Goal: Information Seeking & Learning: Check status

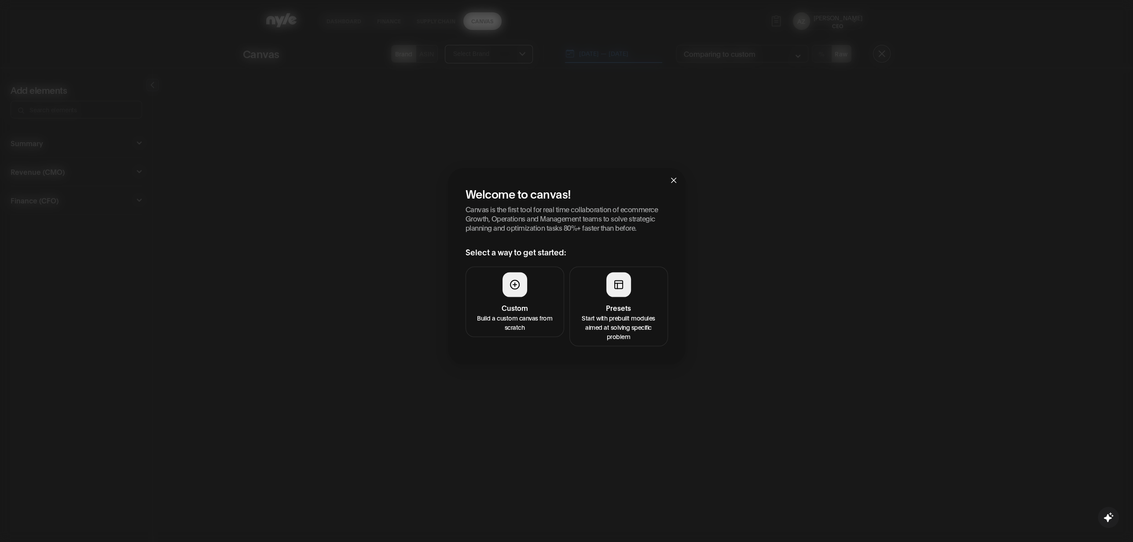
click at [615, 288] on rect at bounding box center [619, 284] width 8 height 8
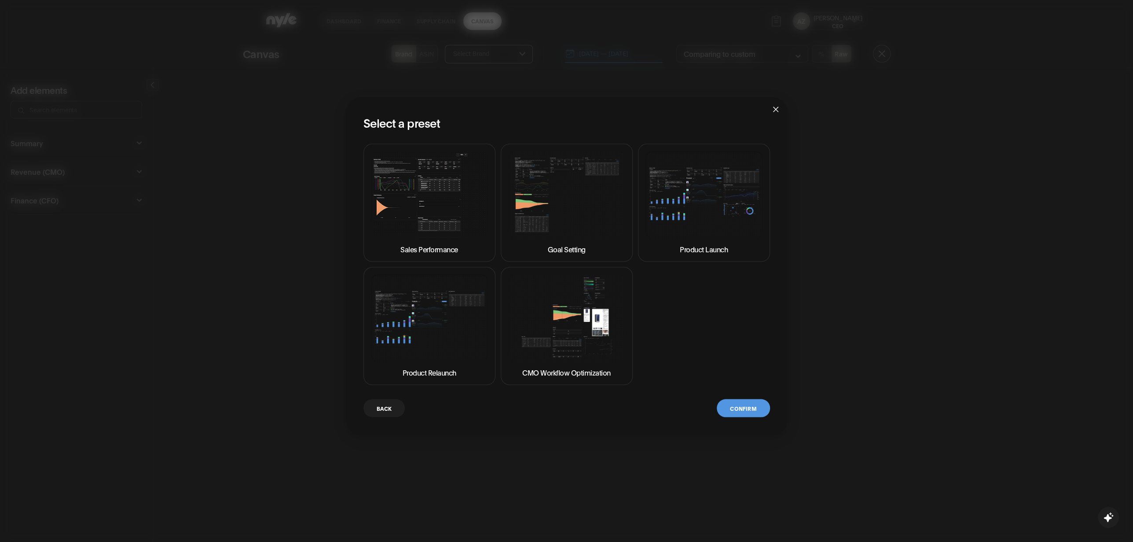
click at [532, 323] on img at bounding box center [566, 318] width 117 height 88
click at [556, 226] on img at bounding box center [566, 195] width 117 height 88
click at [746, 404] on button "Confirm" at bounding box center [743, 408] width 53 height 18
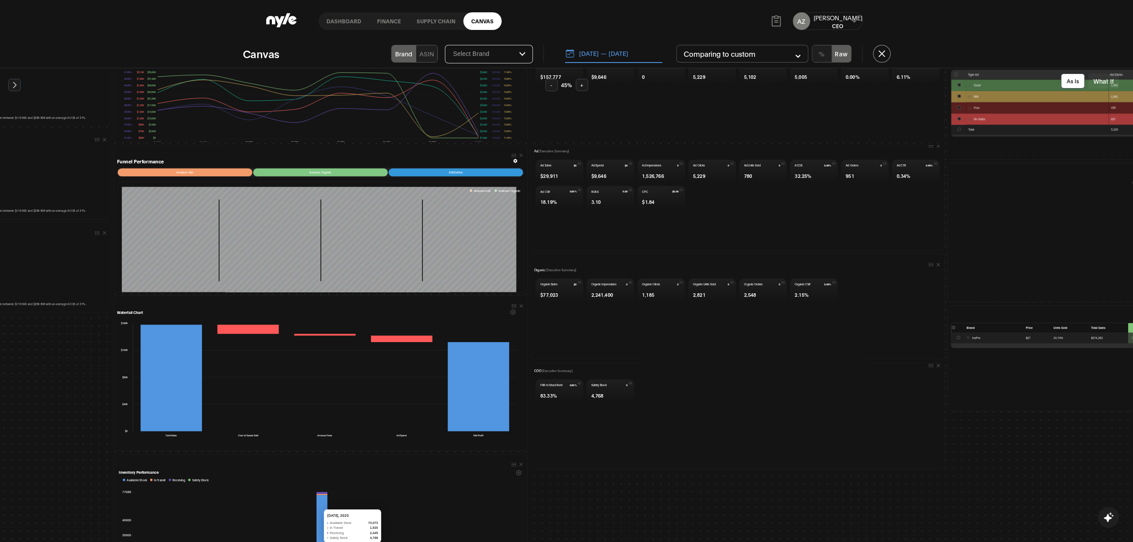
scroll to position [11, 316]
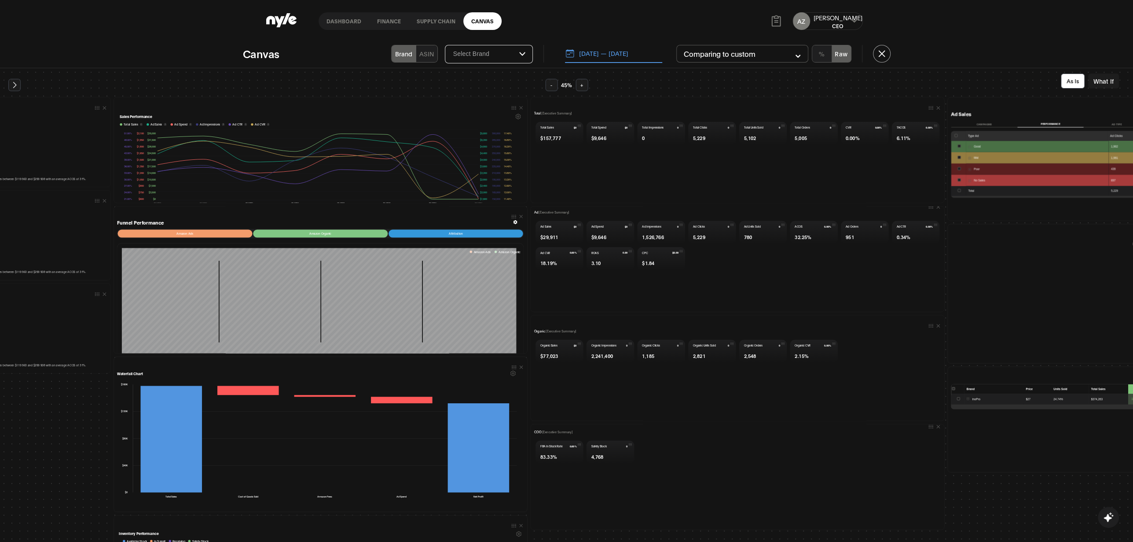
click at [591, 54] on button "[DATE] — [DATE]" at bounding box center [613, 53] width 97 height 18
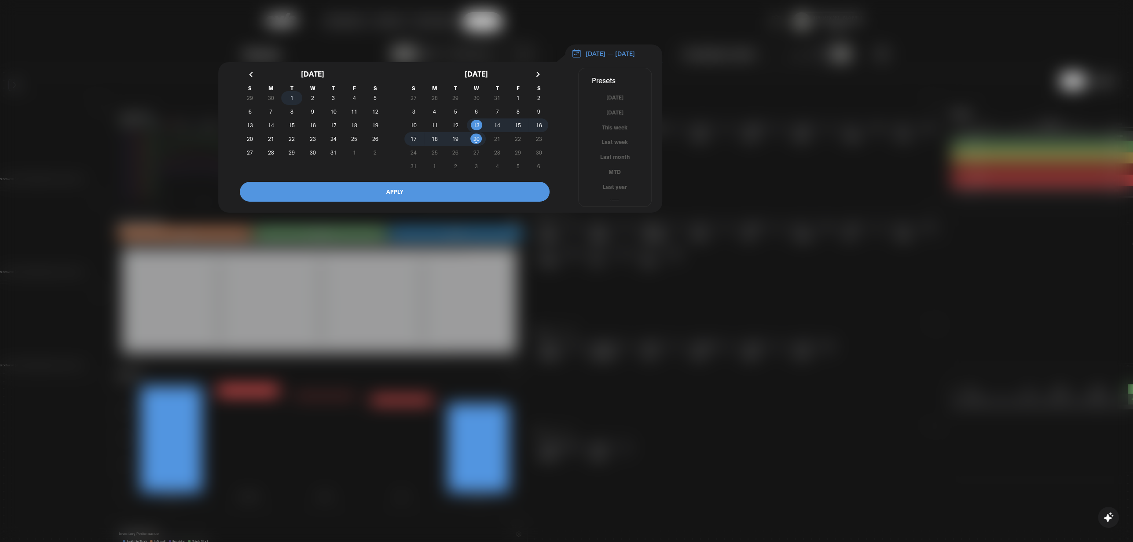
click at [290, 102] on span "1" at bounding box center [291, 97] width 21 height 9
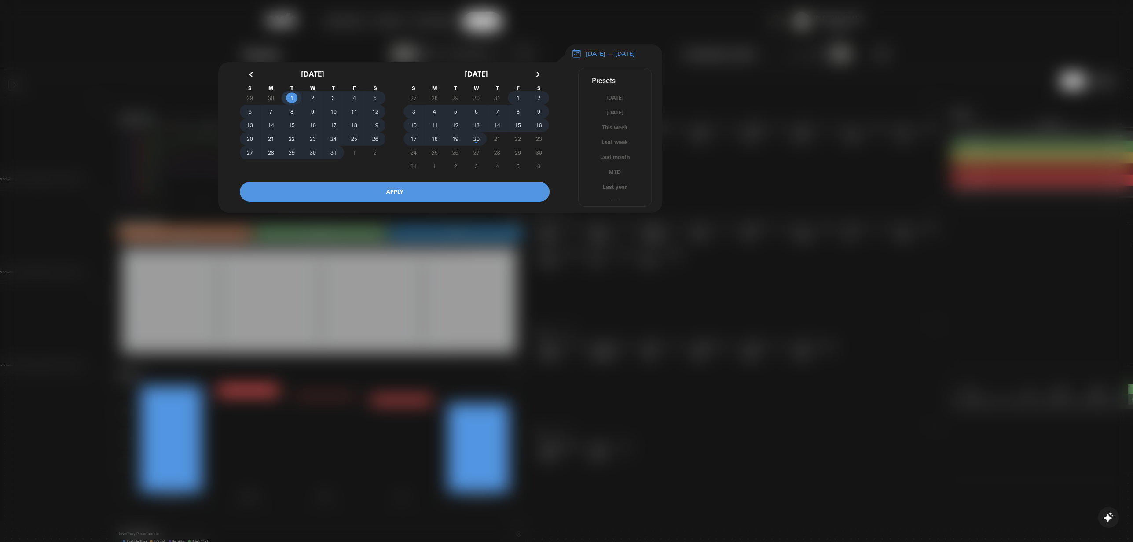
click at [477, 143] on span "20" at bounding box center [476, 139] width 6 height 16
click at [447, 198] on button "APPLY" at bounding box center [395, 192] width 310 height 20
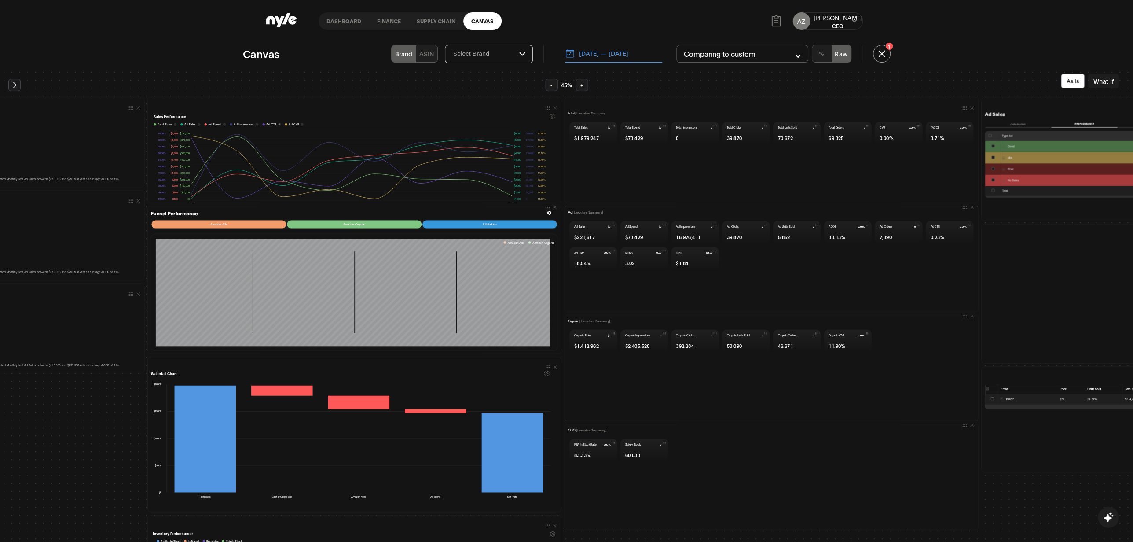
scroll to position [113, 282]
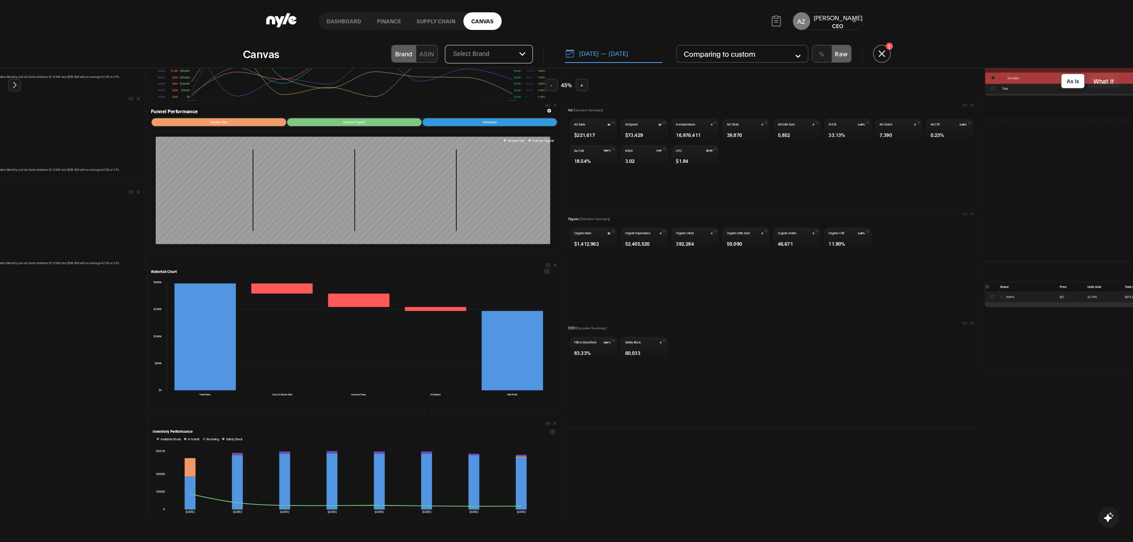
click at [547, 84] on button "-" at bounding box center [551, 85] width 12 height 12
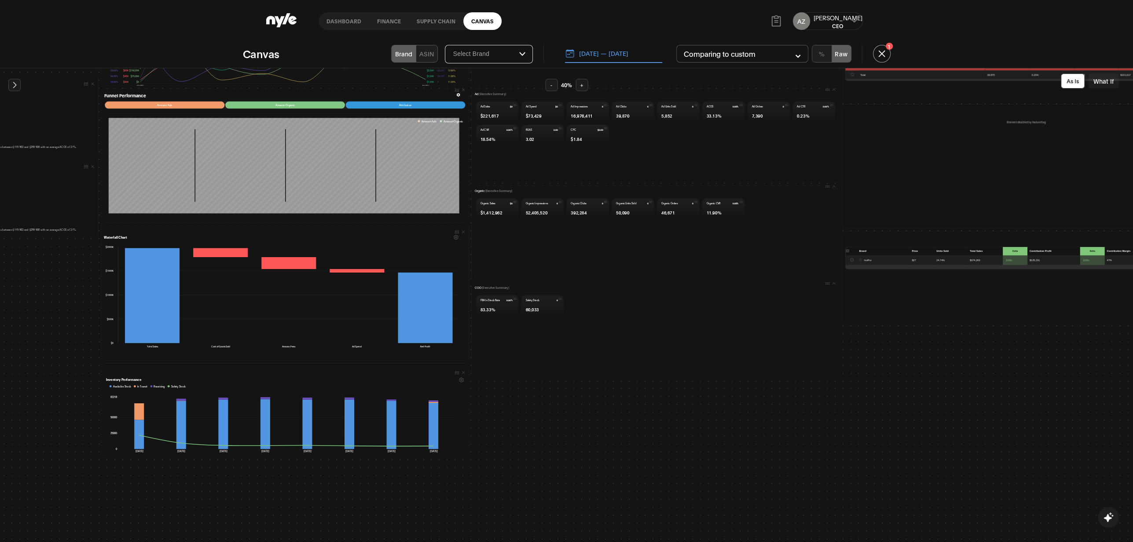
click at [547, 84] on button "-" at bounding box center [551, 85] width 12 height 12
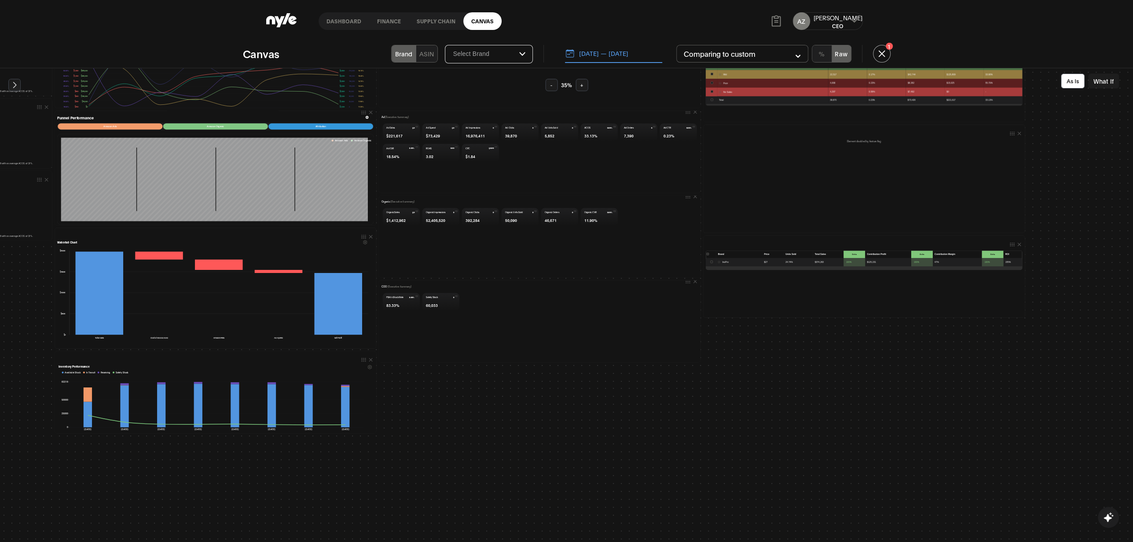
scroll to position [46, 282]
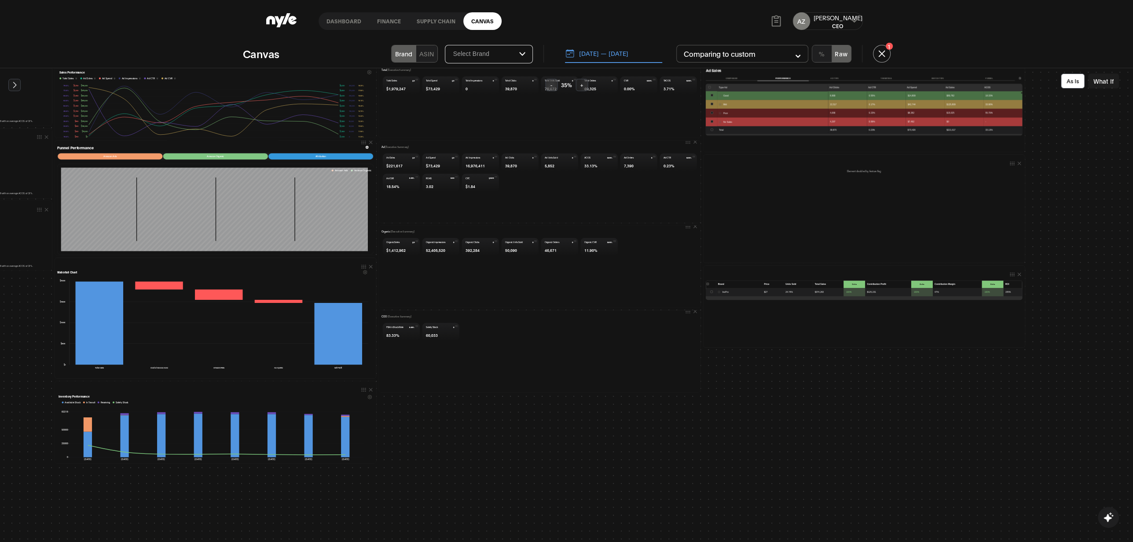
click at [507, 455] on div "Summary of Audit By implementing our optimizations and AI automations, we can a…" at bounding box center [702, 248] width 1946 height 431
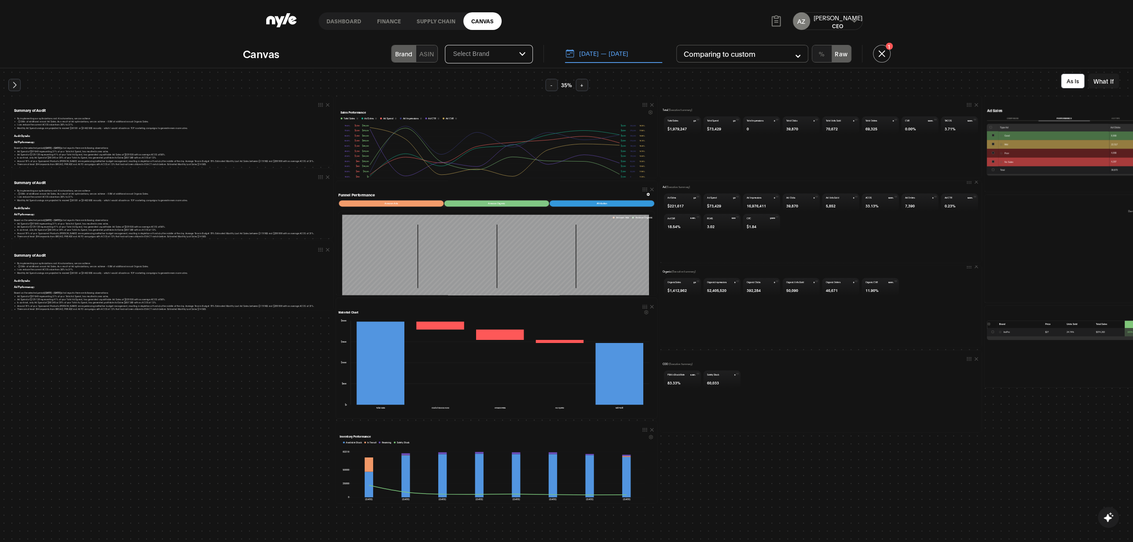
scroll to position [0, 0]
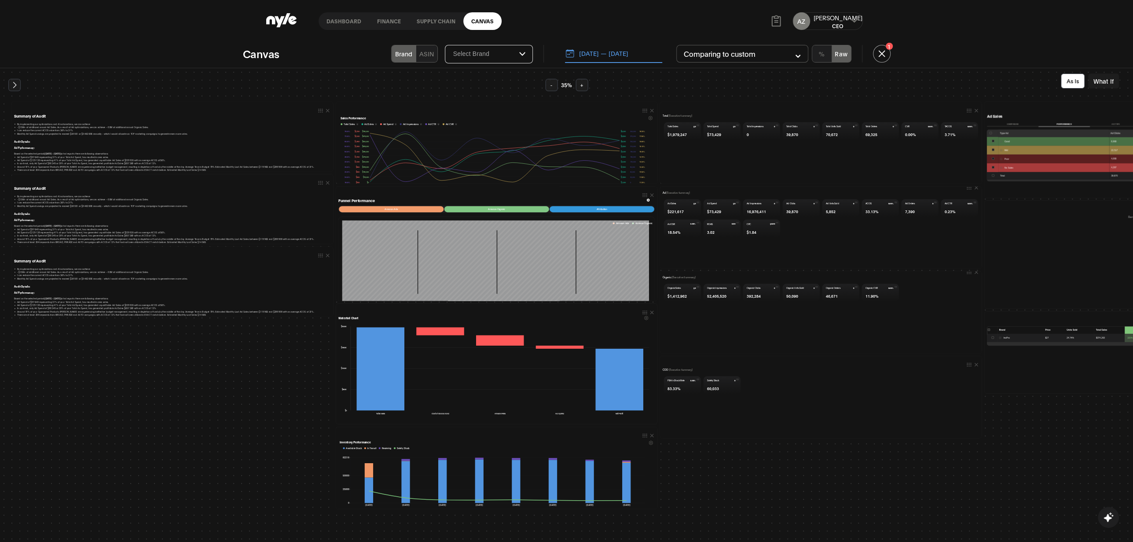
click at [649, 119] on icon at bounding box center [651, 118] width 4 height 4
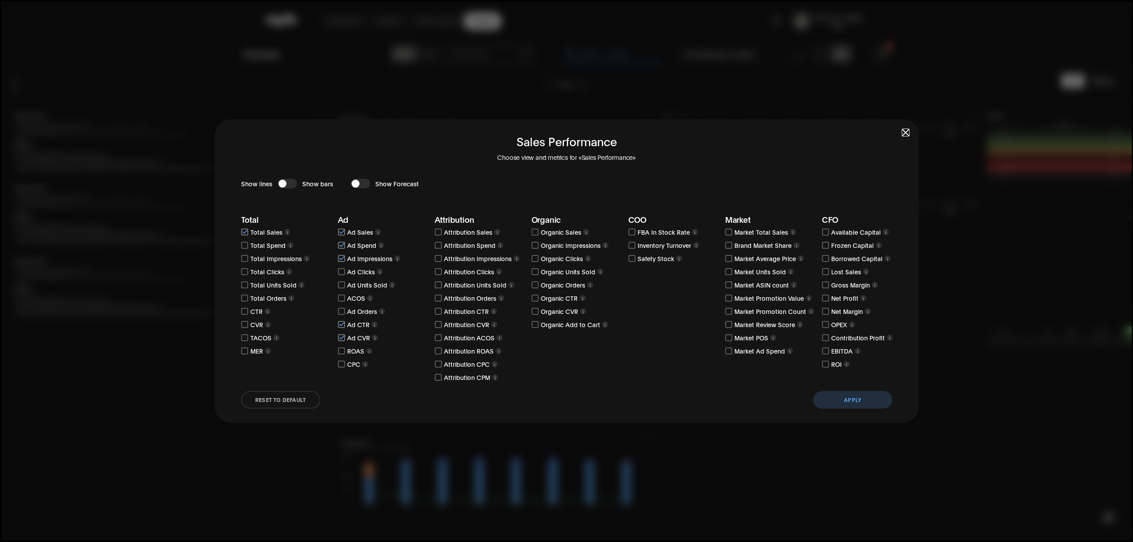
click at [353, 184] on div "button" at bounding box center [356, 184] width 8 height 8
click at [852, 394] on button "Apply" at bounding box center [852, 400] width 79 height 18
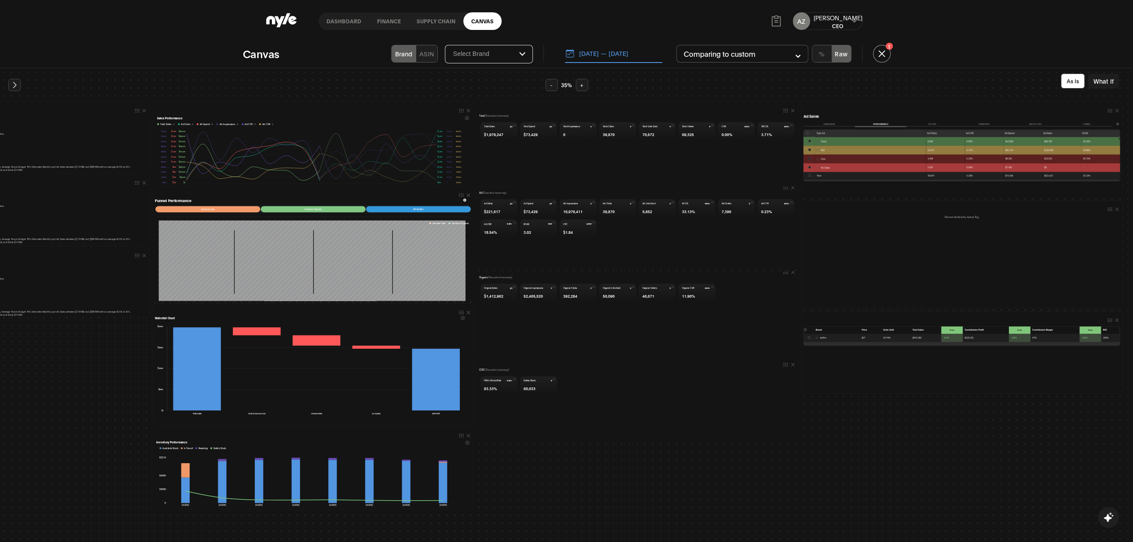
scroll to position [0, 185]
click at [633, 54] on button "[DATE] — [DATE]" at bounding box center [613, 53] width 97 height 18
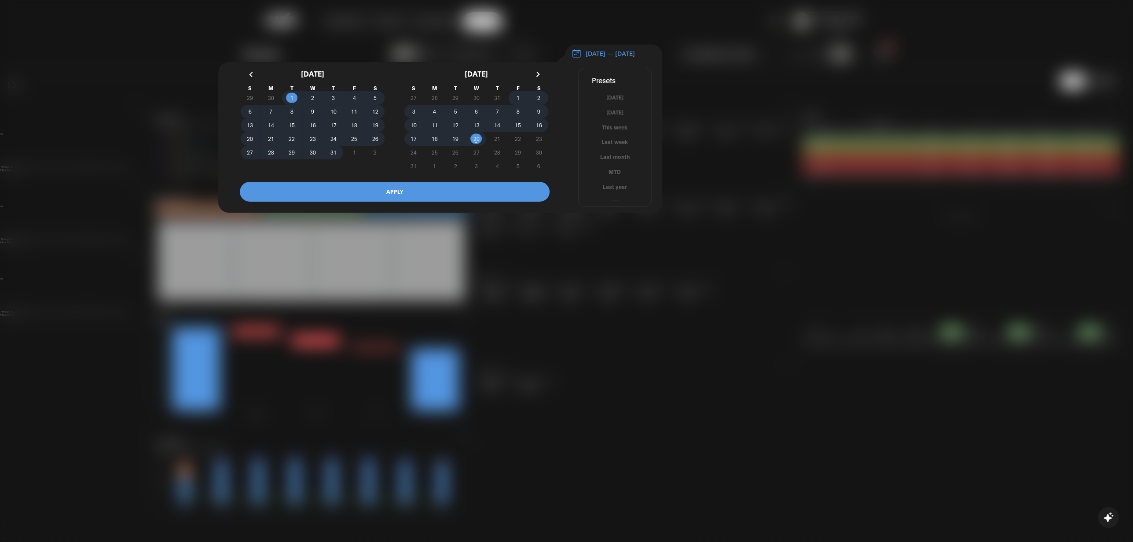
scroll to position [5, 0]
click at [612, 201] on button "YTD" at bounding box center [615, 196] width 73 height 8
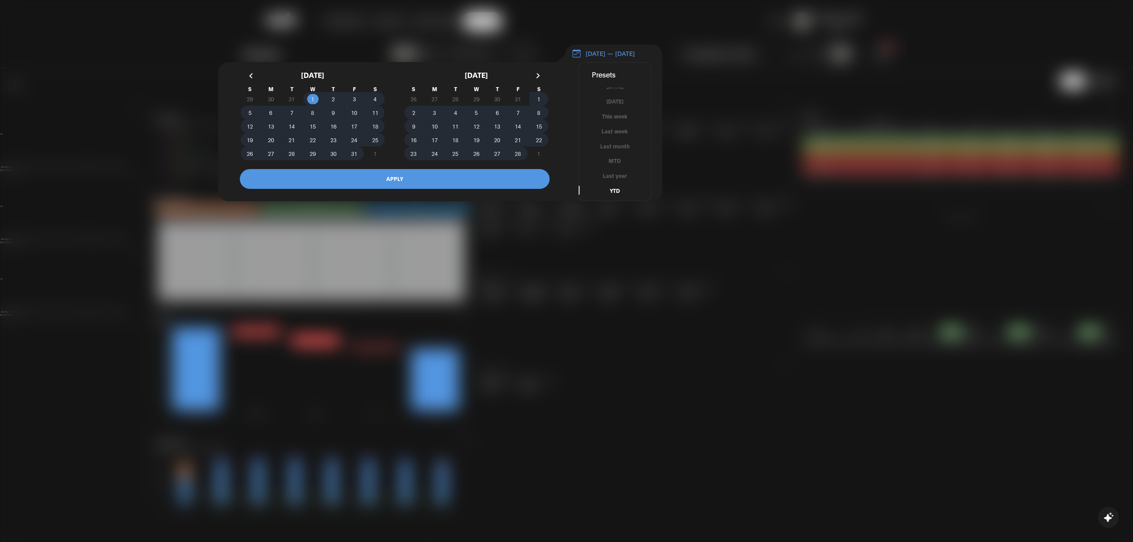
click at [423, 189] on button "APPLY" at bounding box center [395, 179] width 310 height 20
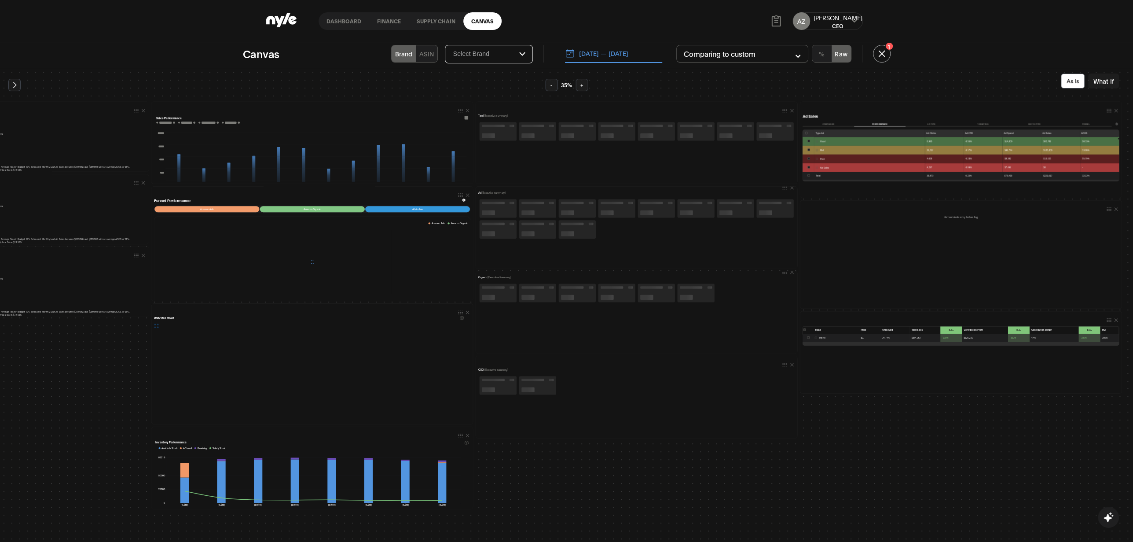
click at [584, 86] on button "+" at bounding box center [582, 85] width 12 height 12
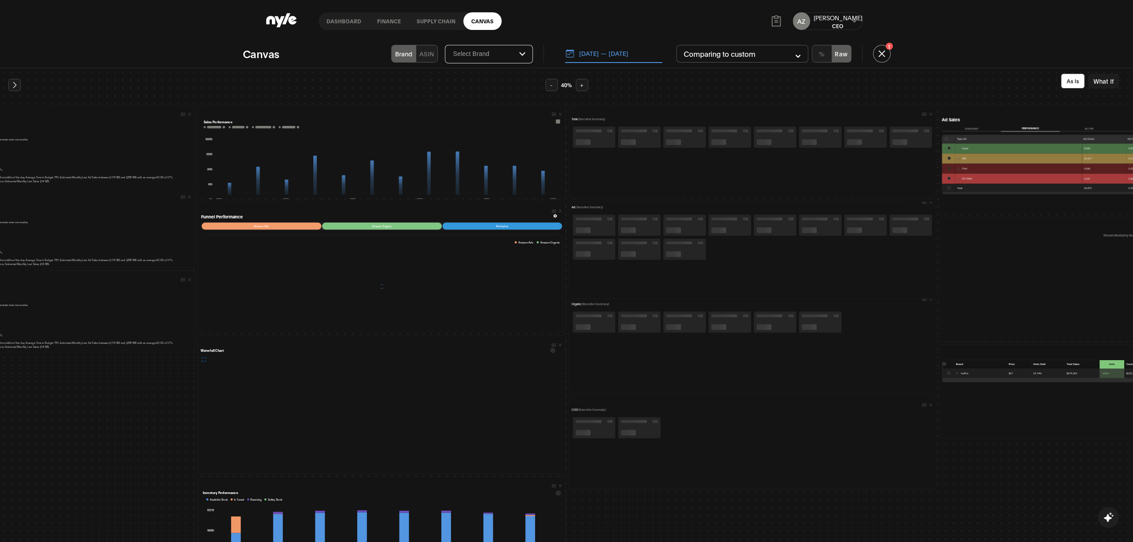
click at [584, 86] on button "+" at bounding box center [582, 85] width 12 height 12
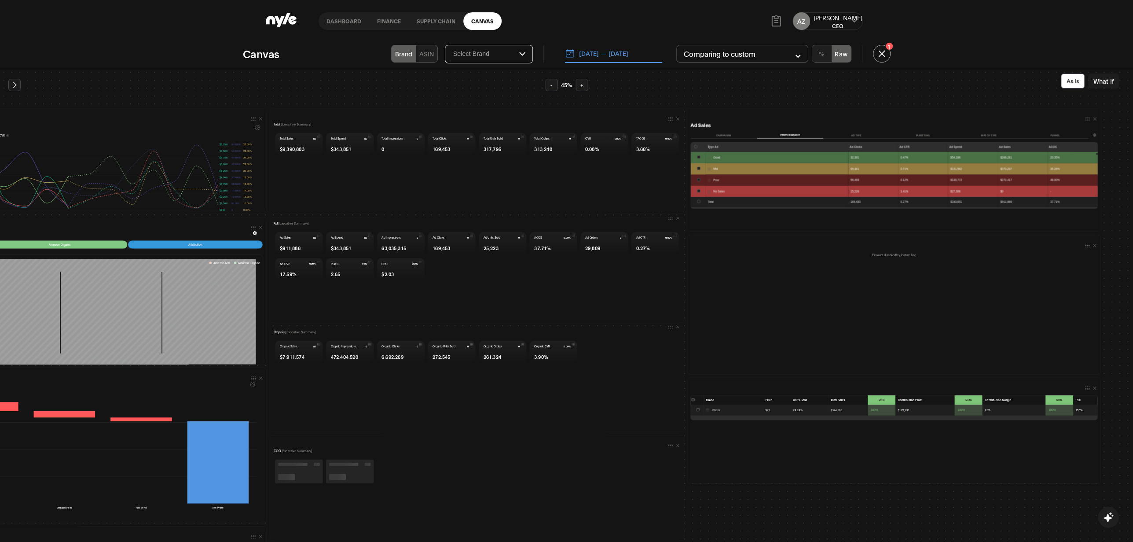
scroll to position [0, 570]
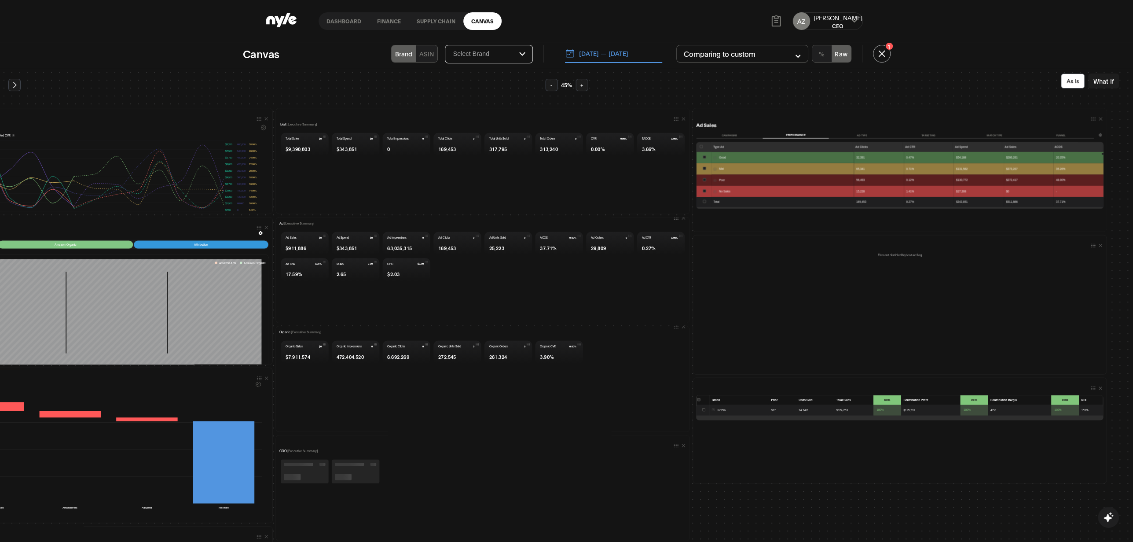
click at [702, 190] on input "checkbox" at bounding box center [703, 190] width 3 height 3
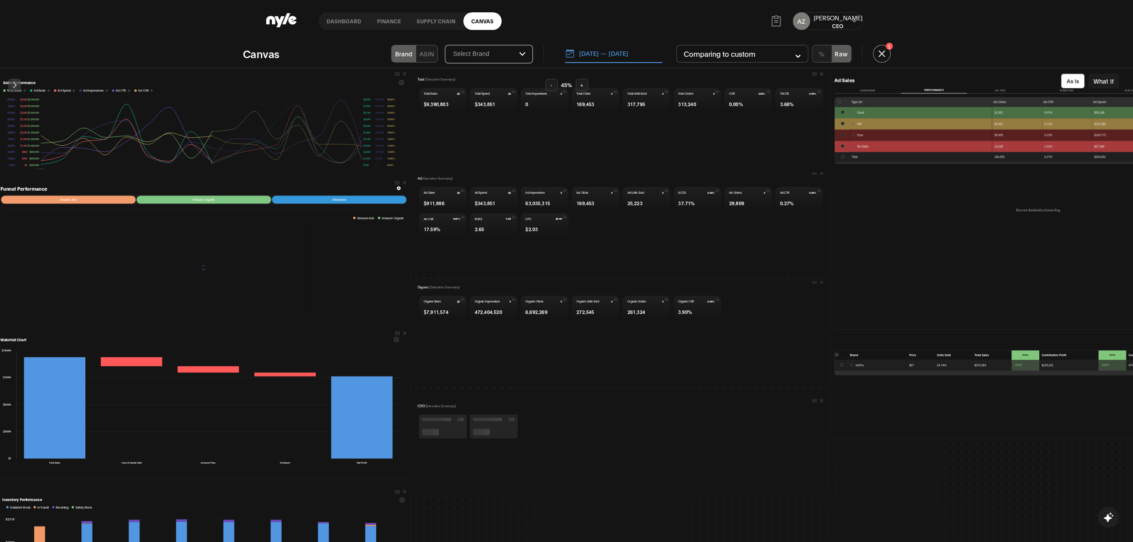
scroll to position [0, 432]
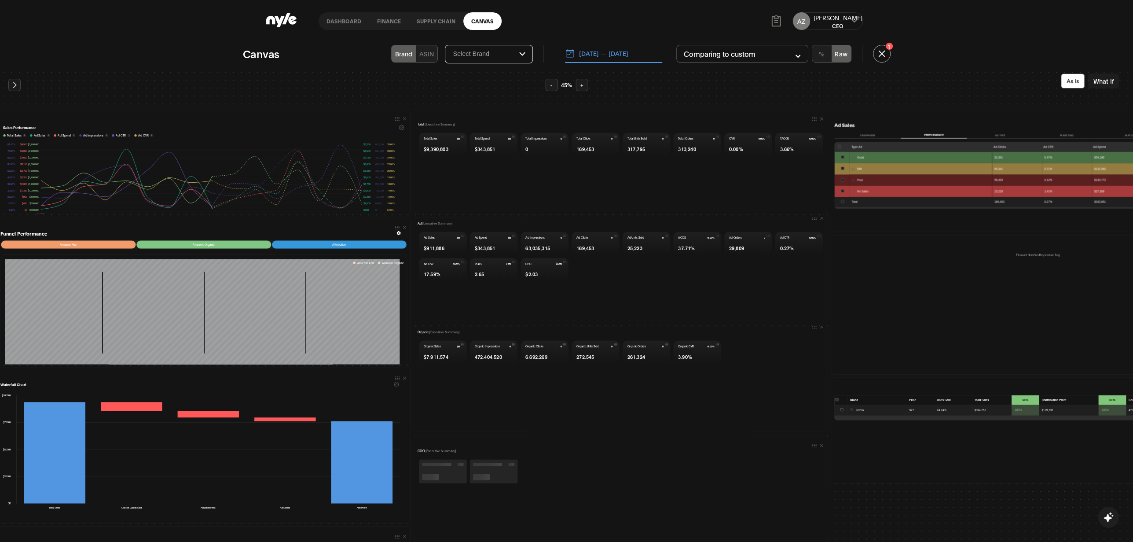
click at [841, 189] on input "checkbox" at bounding box center [842, 190] width 3 height 3
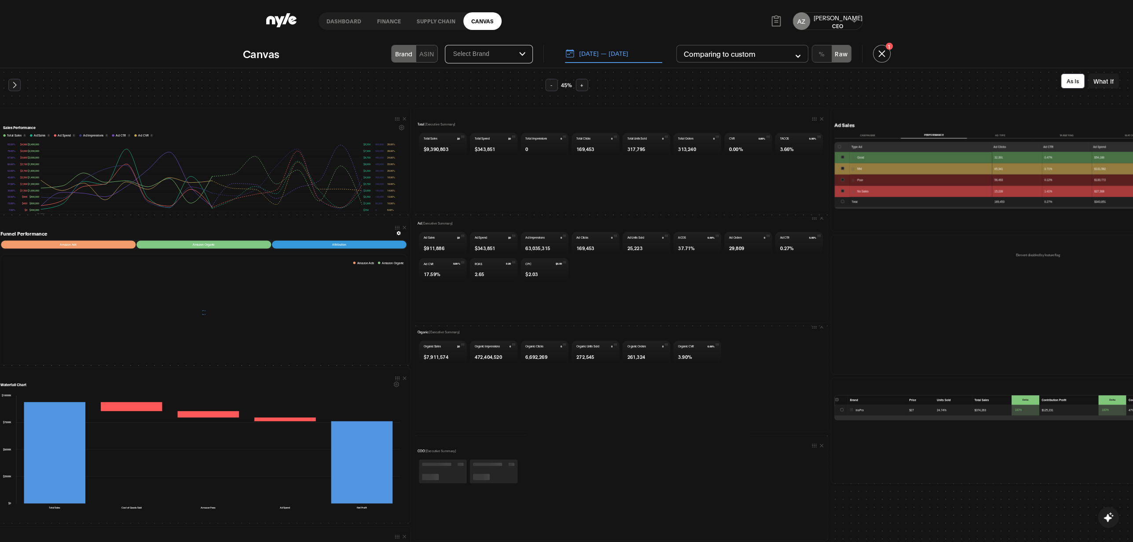
click at [841, 189] on input "checkbox" at bounding box center [842, 190] width 3 height 3
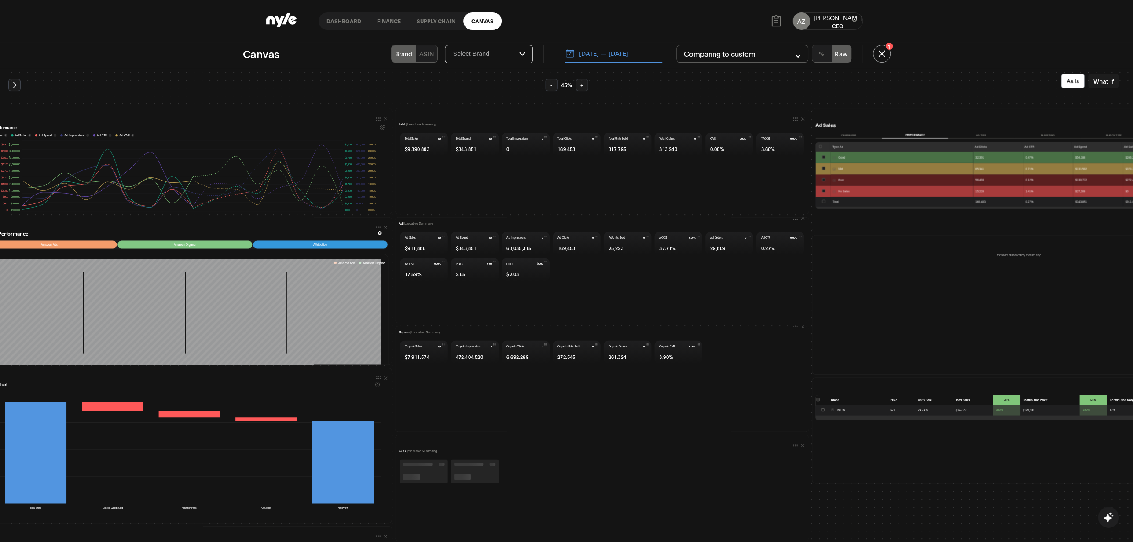
scroll to position [0, 453]
